Goal: Task Accomplishment & Management: Complete application form

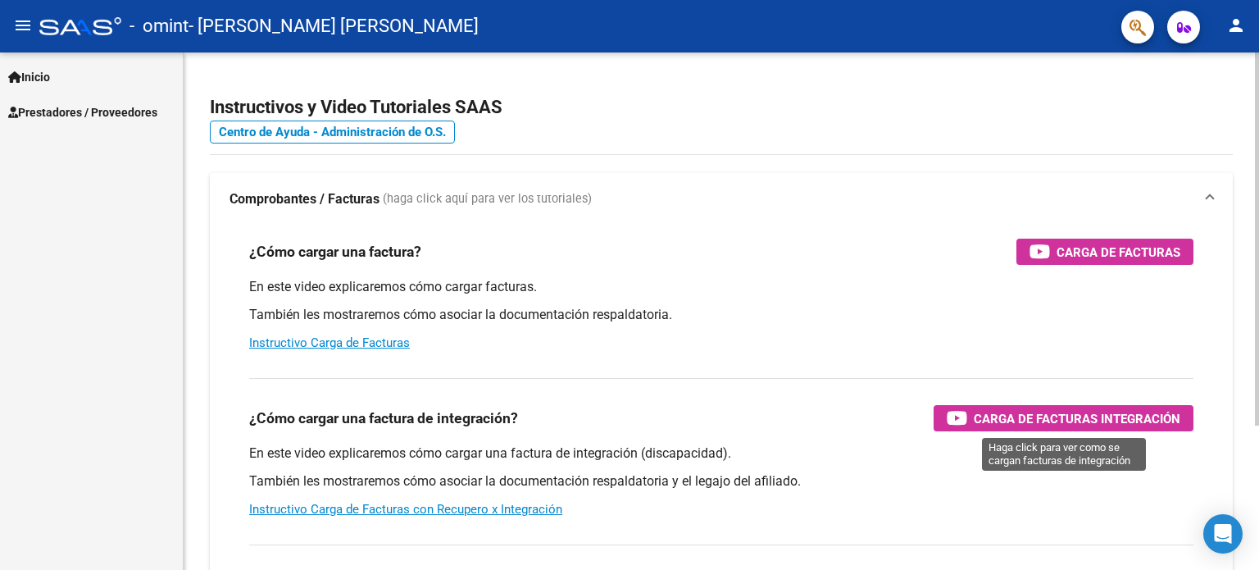
click at [1081, 419] on span "Carga de Facturas Integración" at bounding box center [1077, 418] width 207 height 20
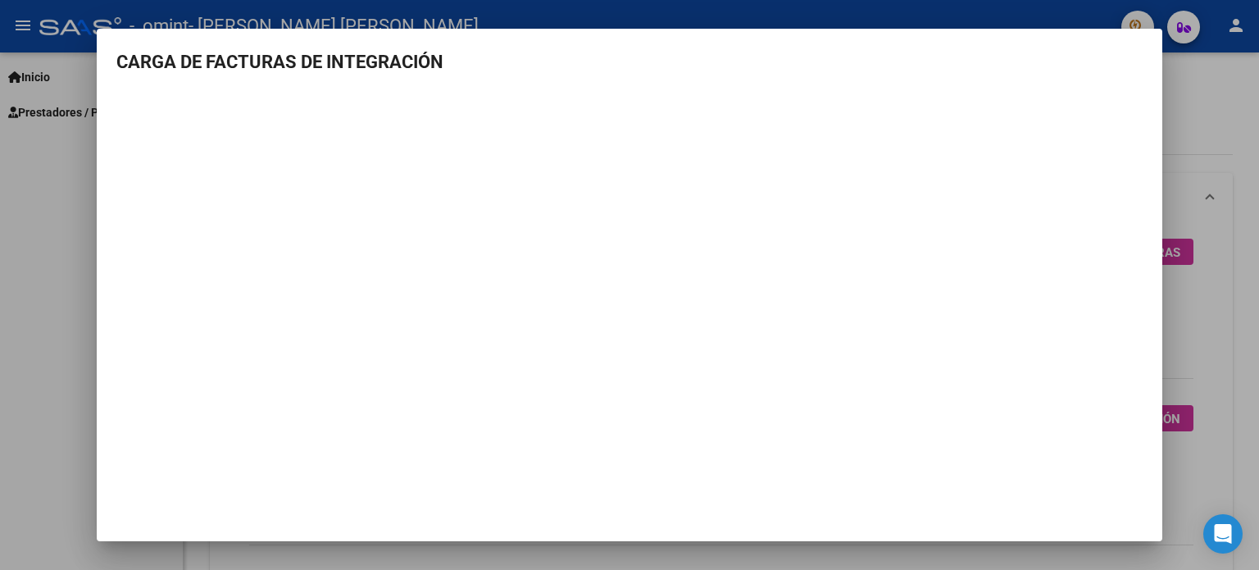
click at [25, 186] on div at bounding box center [629, 285] width 1259 height 570
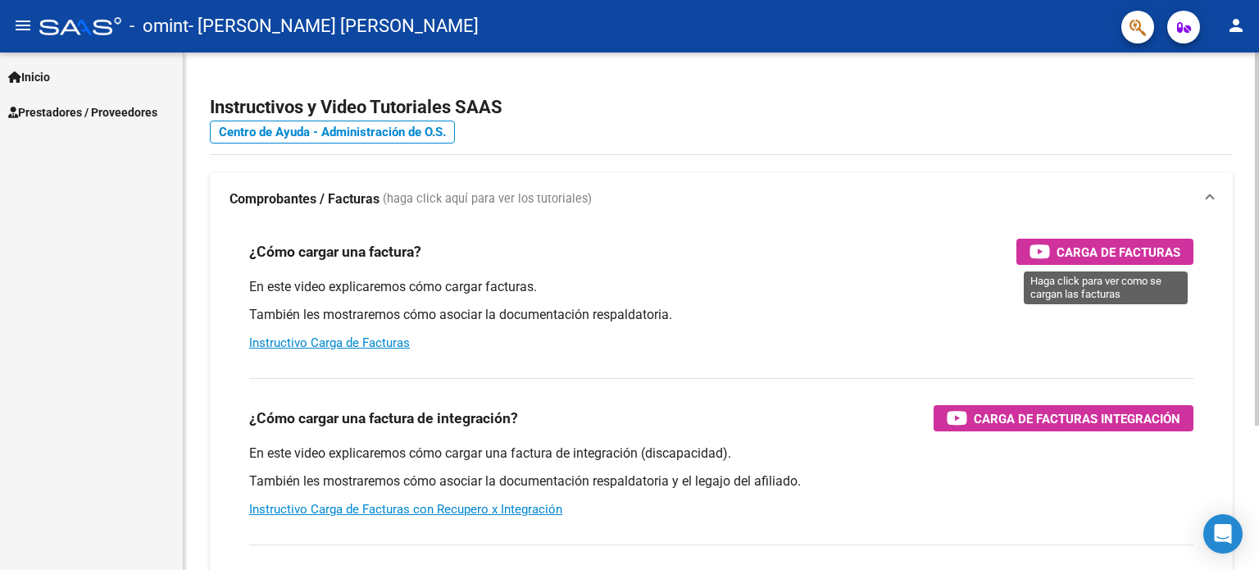
click at [1093, 242] on span "Carga de Facturas" at bounding box center [1119, 252] width 124 height 20
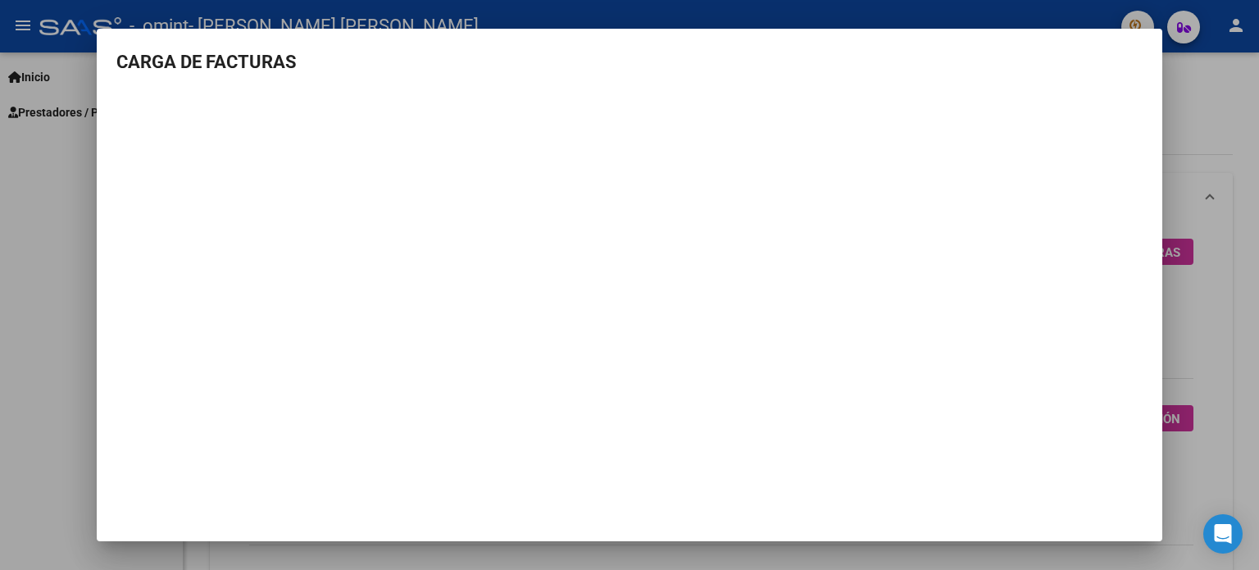
click at [1185, 128] on div at bounding box center [629, 285] width 1259 height 570
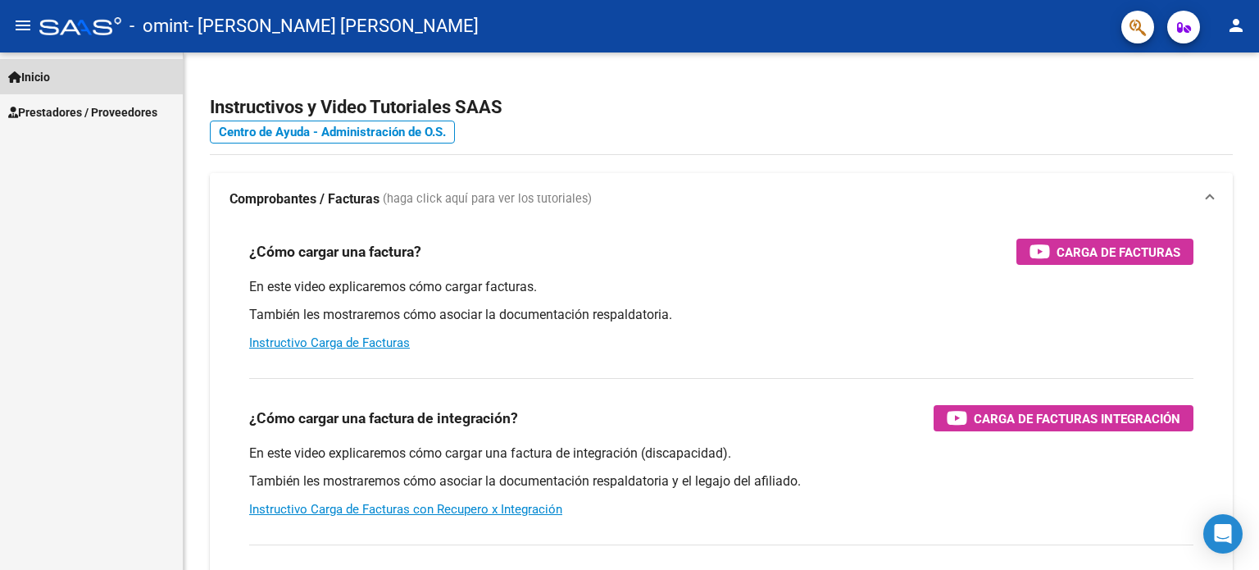
click at [39, 74] on span "Inicio" at bounding box center [29, 77] width 42 height 18
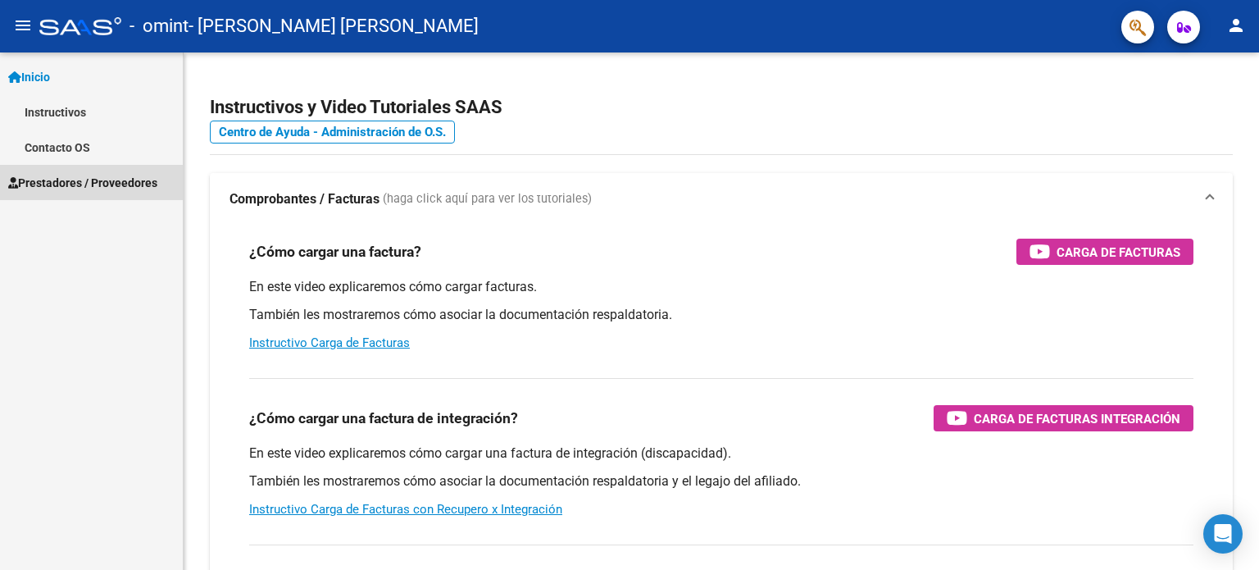
click at [77, 183] on span "Prestadores / Proveedores" at bounding box center [82, 183] width 149 height 18
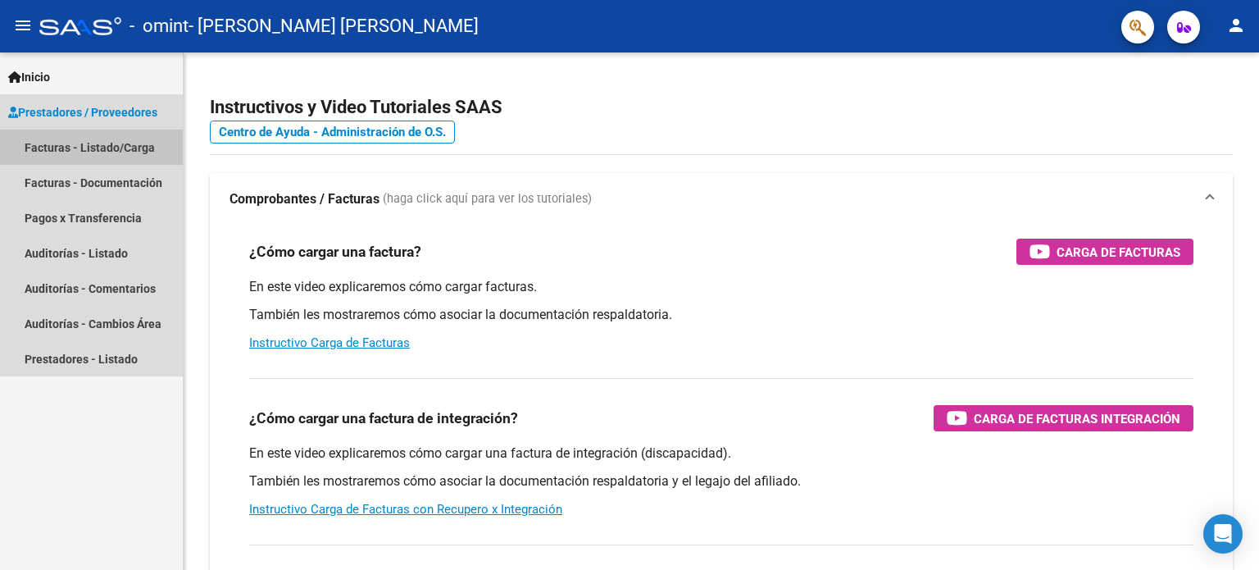
click at [84, 148] on link "Facturas - Listado/Carga" at bounding box center [91, 147] width 183 height 35
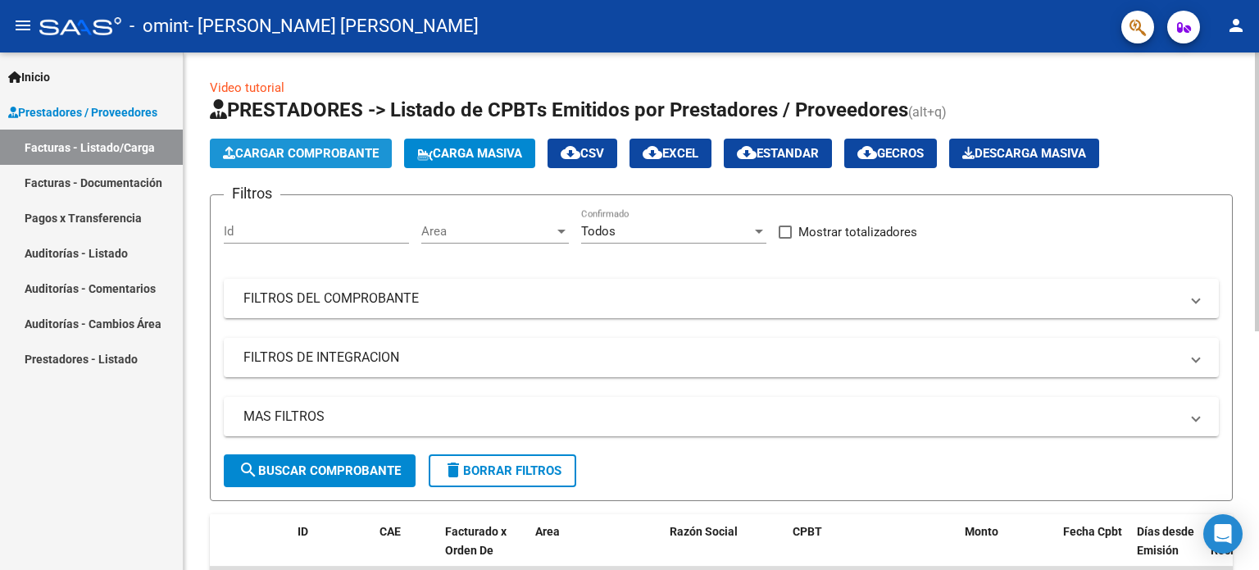
click at [317, 155] on span "Cargar Comprobante" at bounding box center [301, 153] width 156 height 15
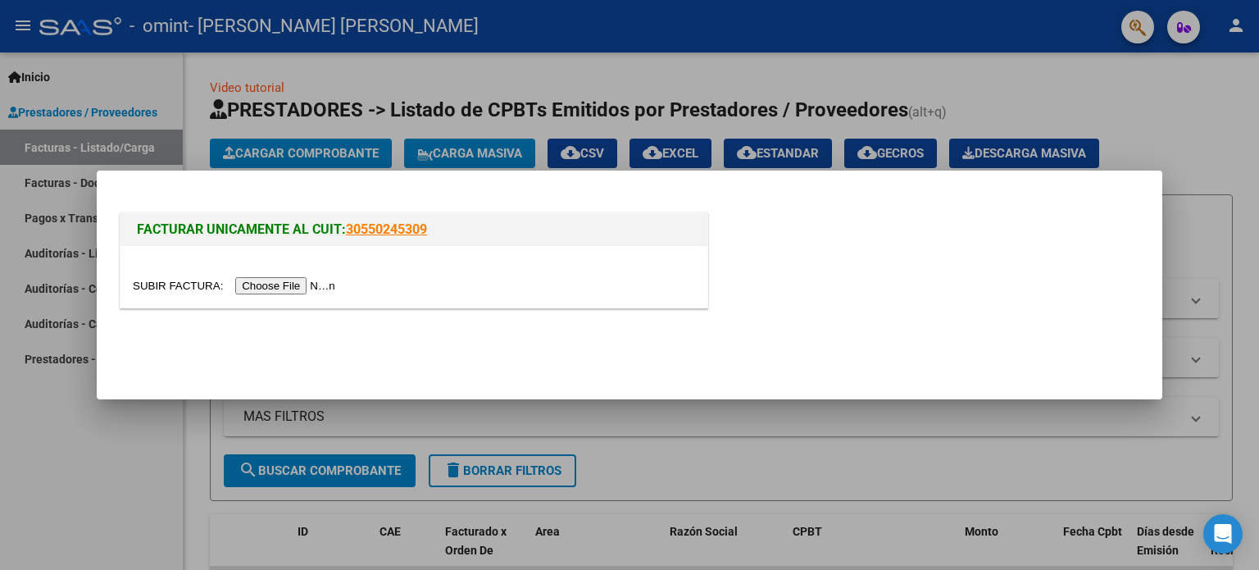
click at [296, 284] on input "file" at bounding box center [236, 285] width 207 height 17
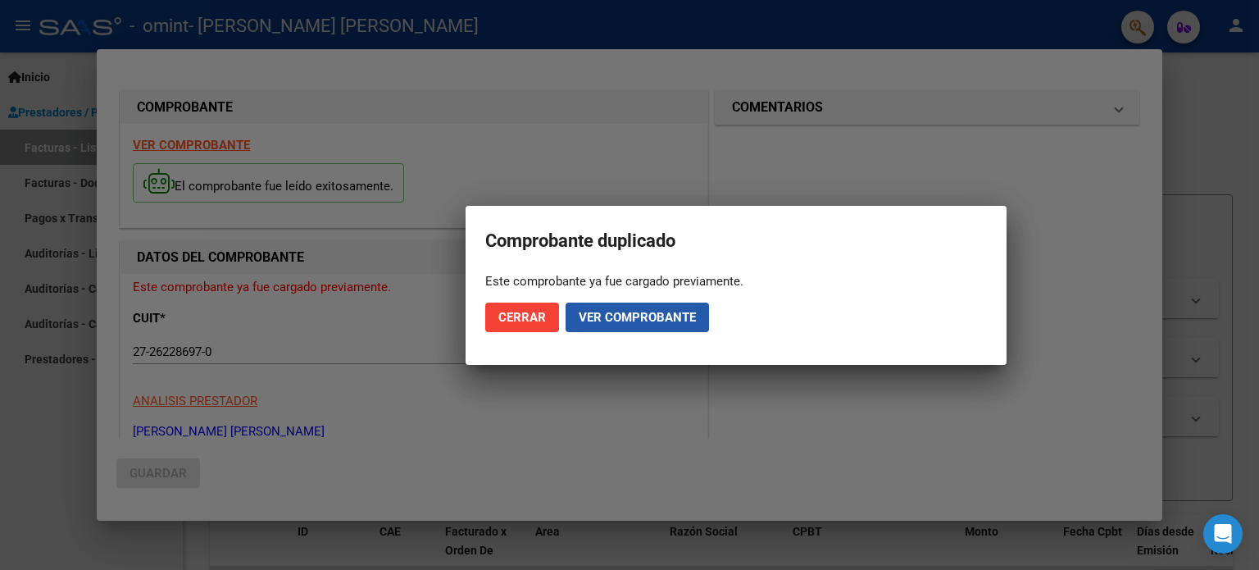
click at [631, 317] on span "Ver comprobante" at bounding box center [637, 317] width 117 height 15
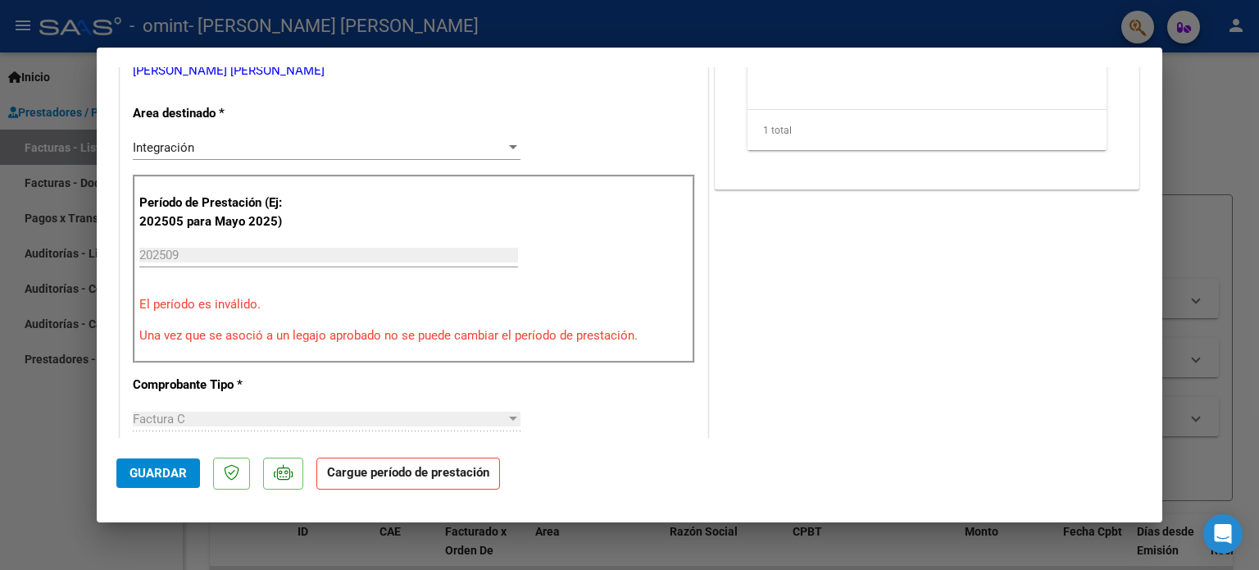
scroll to position [246, 0]
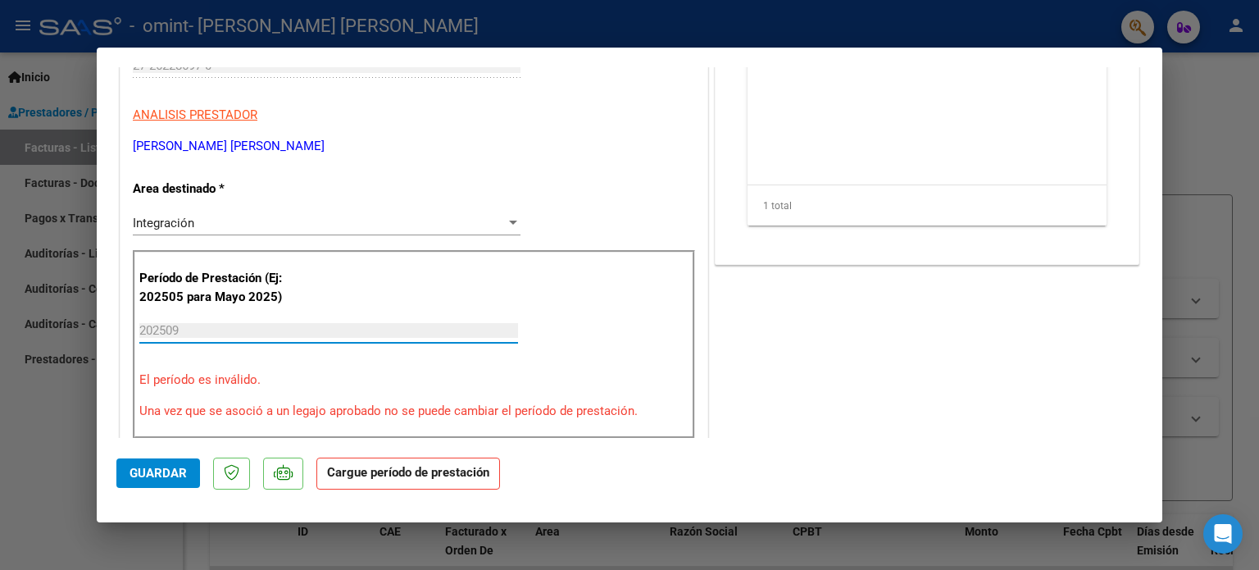
click at [377, 330] on input "202509" at bounding box center [328, 330] width 379 height 15
click at [278, 320] on div "202509 Ingrese el Período de Prestación como indica el ejemplo" at bounding box center [328, 330] width 379 height 25
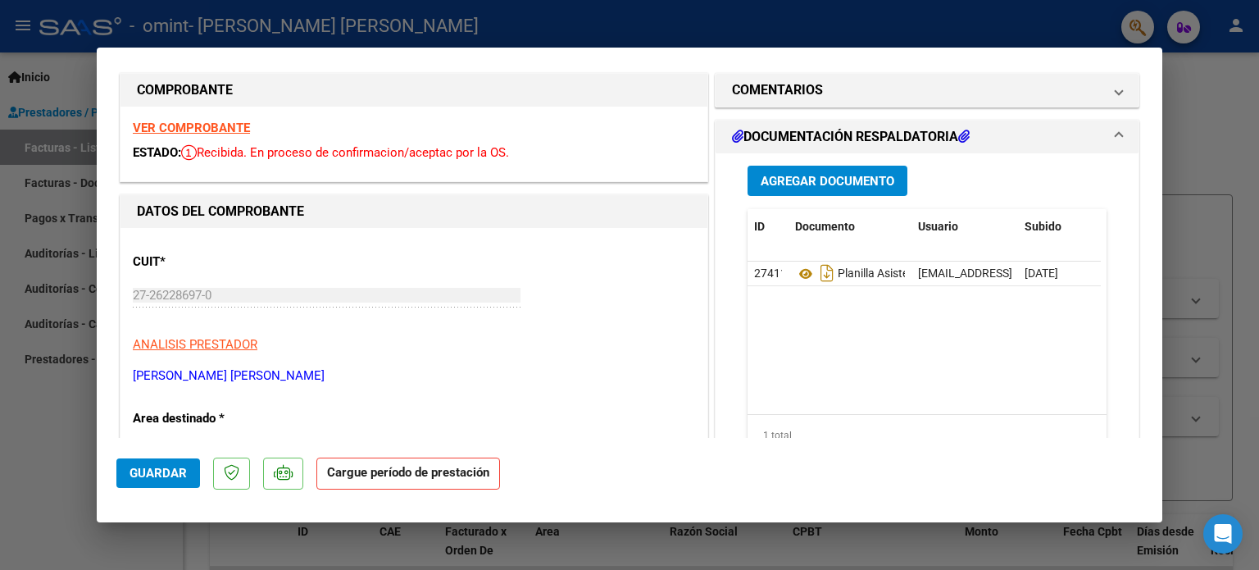
scroll to position [0, 0]
